Goal: Task Accomplishment & Management: Use online tool/utility

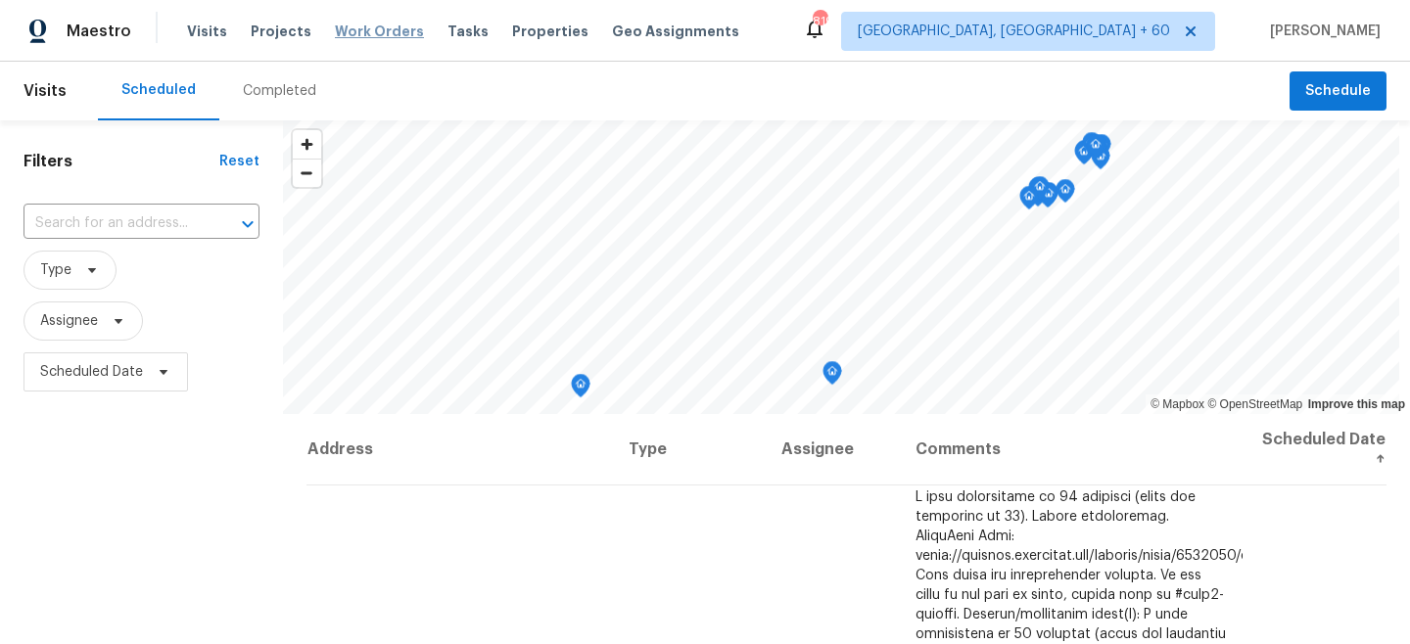
click at [368, 33] on span "Work Orders" at bounding box center [379, 32] width 89 height 20
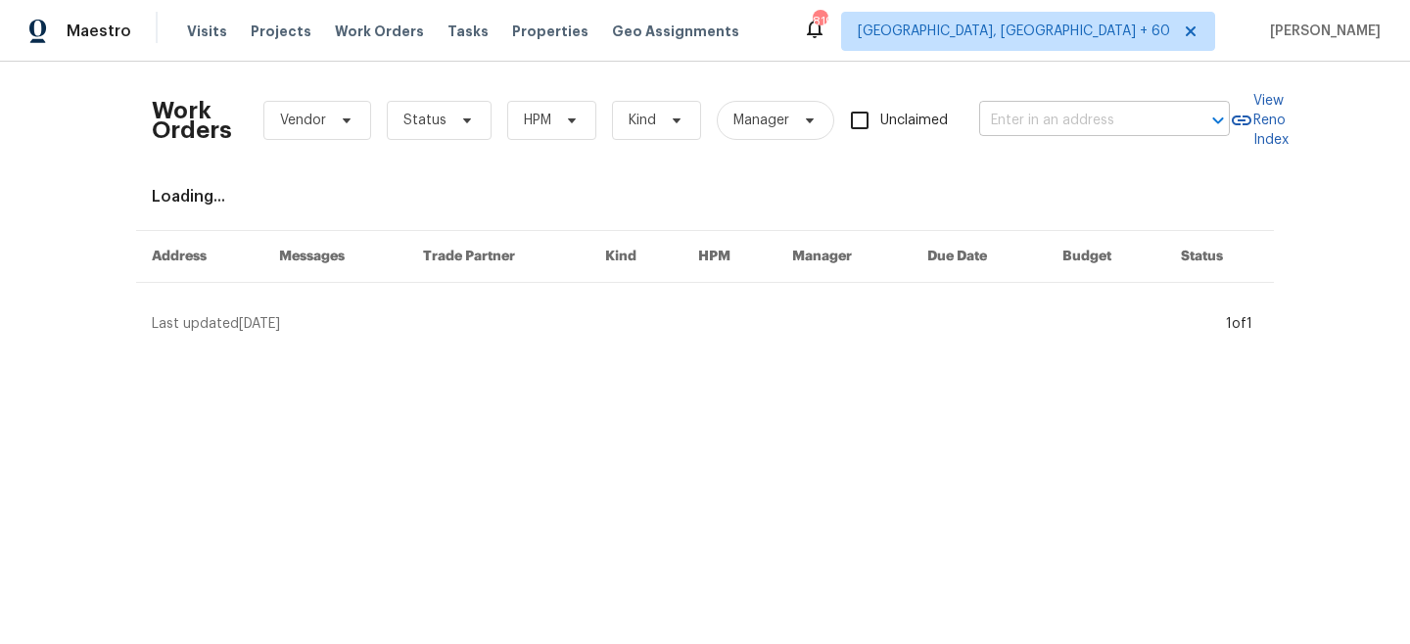
click at [1038, 125] on input "text" at bounding box center [1077, 121] width 196 height 30
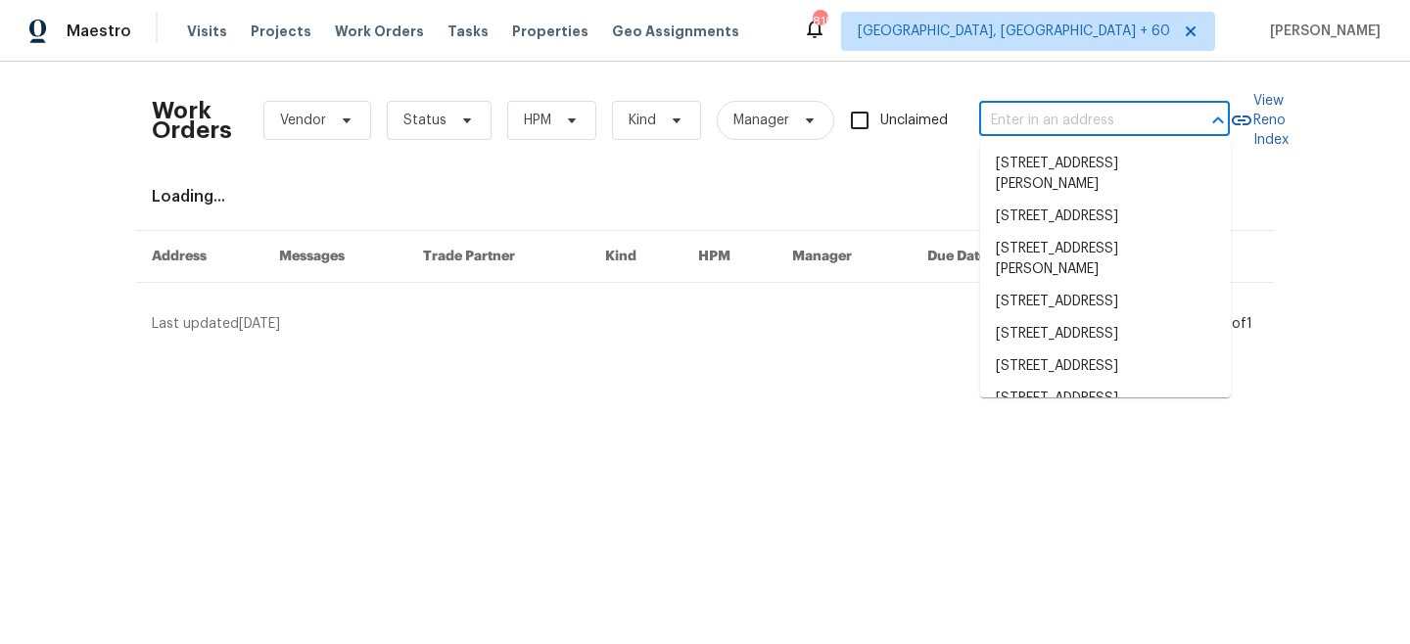
paste input "305 Crest Pointe"
type input "305 Crest Pointe"
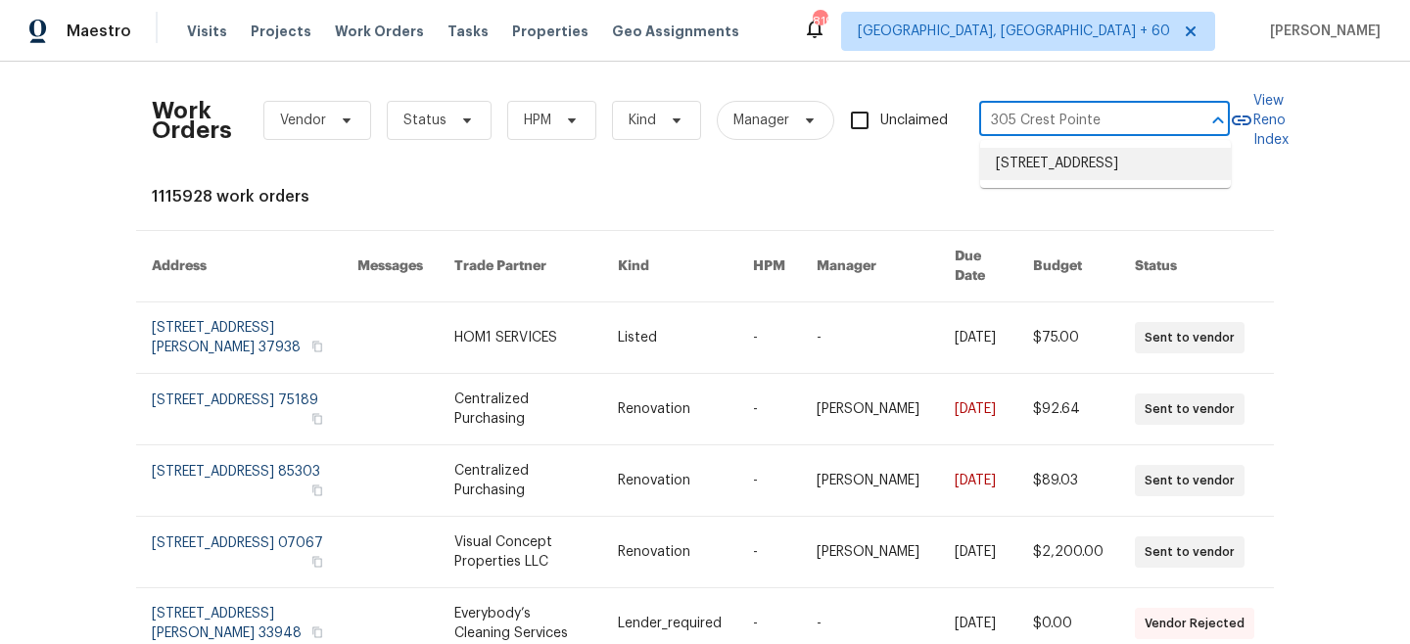
click at [1068, 165] on li "[STREET_ADDRESS]" at bounding box center [1105, 164] width 251 height 32
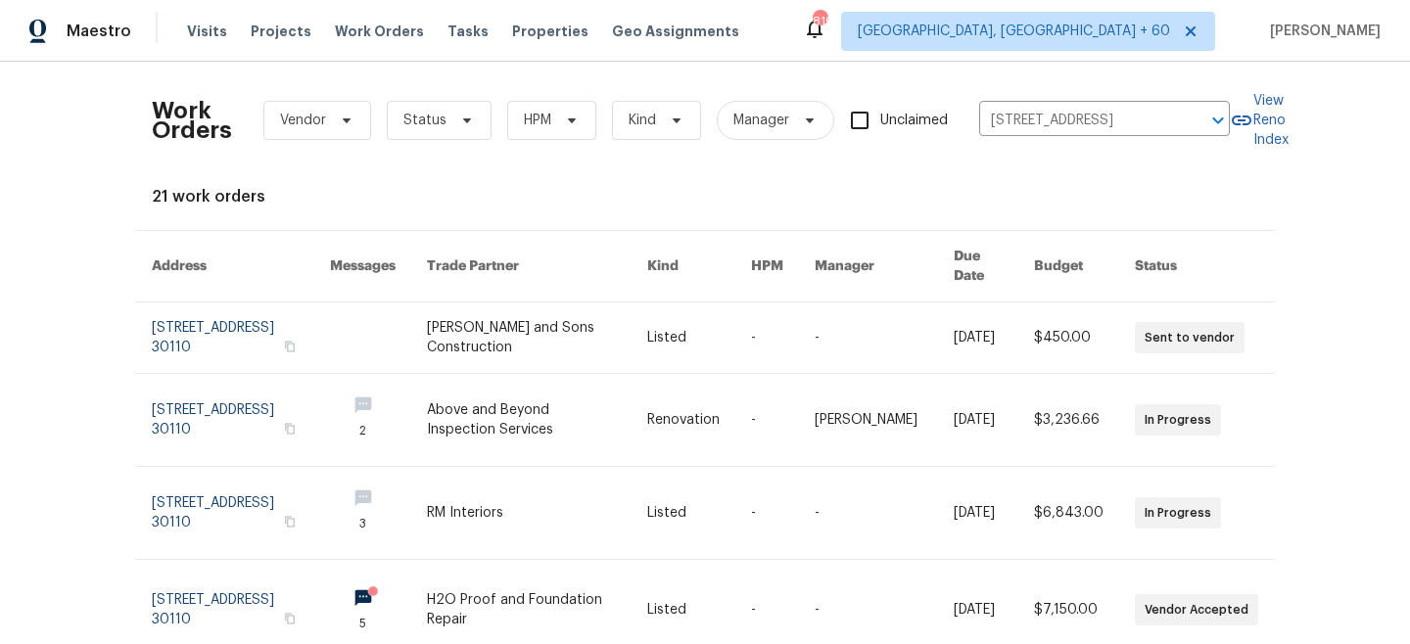
click at [686, 329] on link at bounding box center [699, 338] width 104 height 71
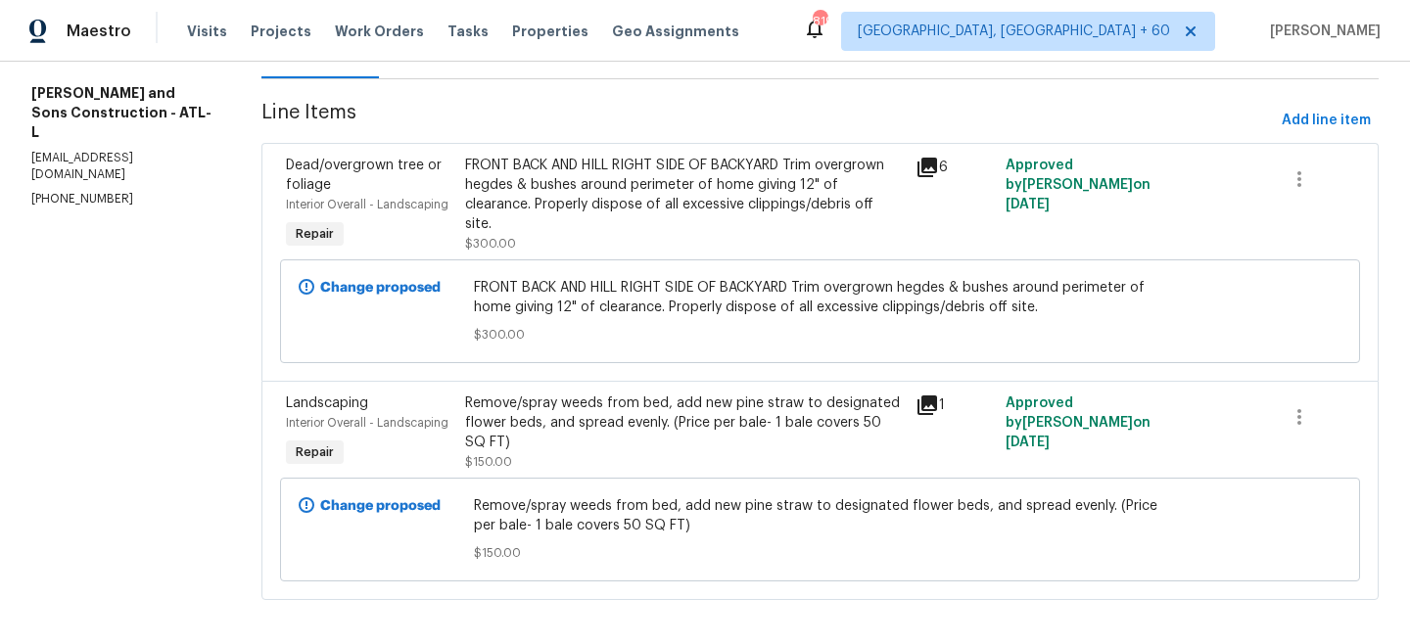
scroll to position [245, 0]
